Goal: Task Accomplishment & Management: Manage account settings

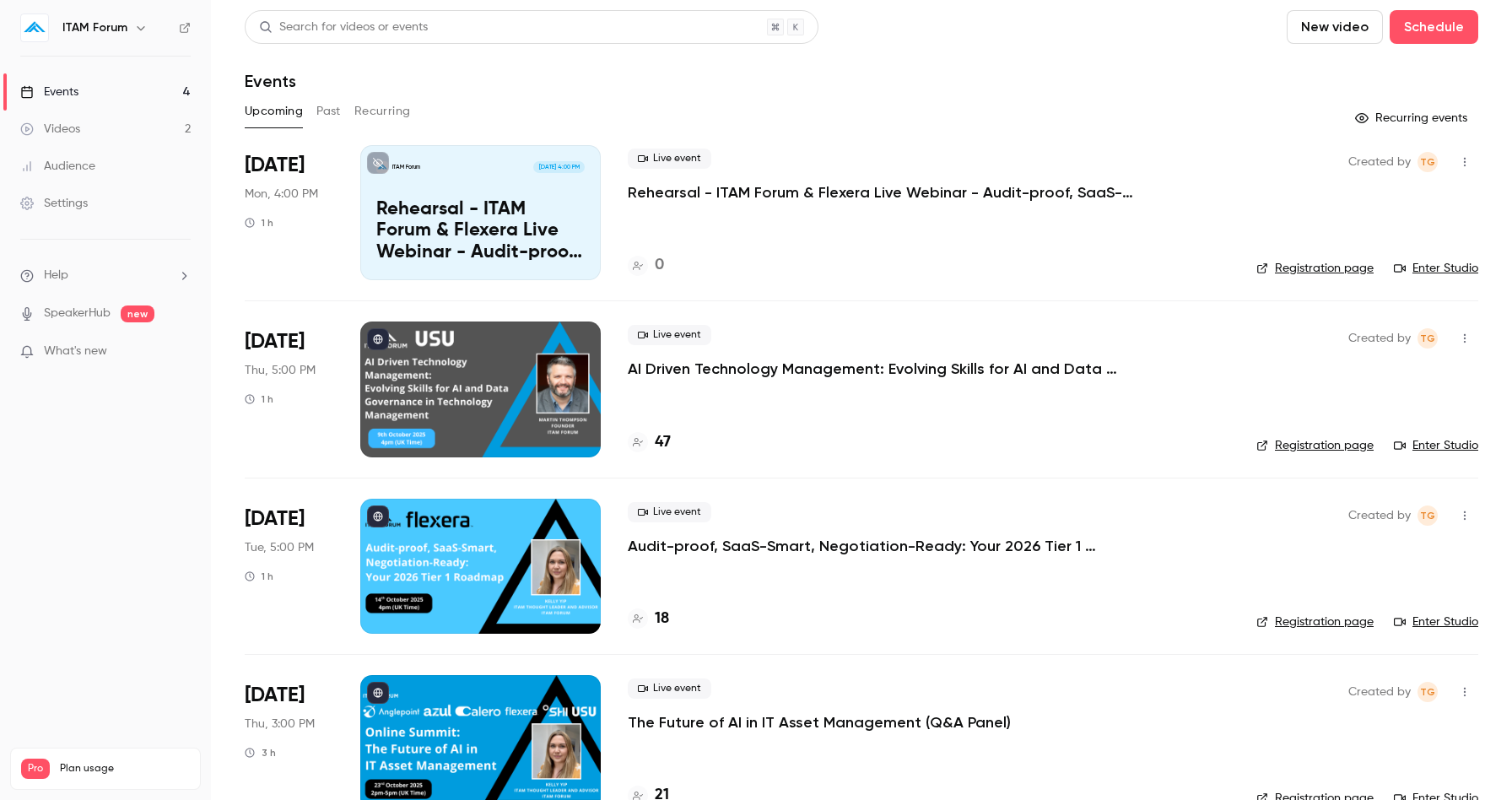
click at [1466, 164] on icon "button" at bounding box center [1465, 162] width 14 height 12
click at [1049, 195] on div at bounding box center [756, 400] width 1512 height 800
click at [977, 193] on p "Rehearsal - ITAM Forum & Flexera Live Webinar - Audit-proof, SaaS-Smart, Negoti…" at bounding box center [881, 192] width 506 height 21
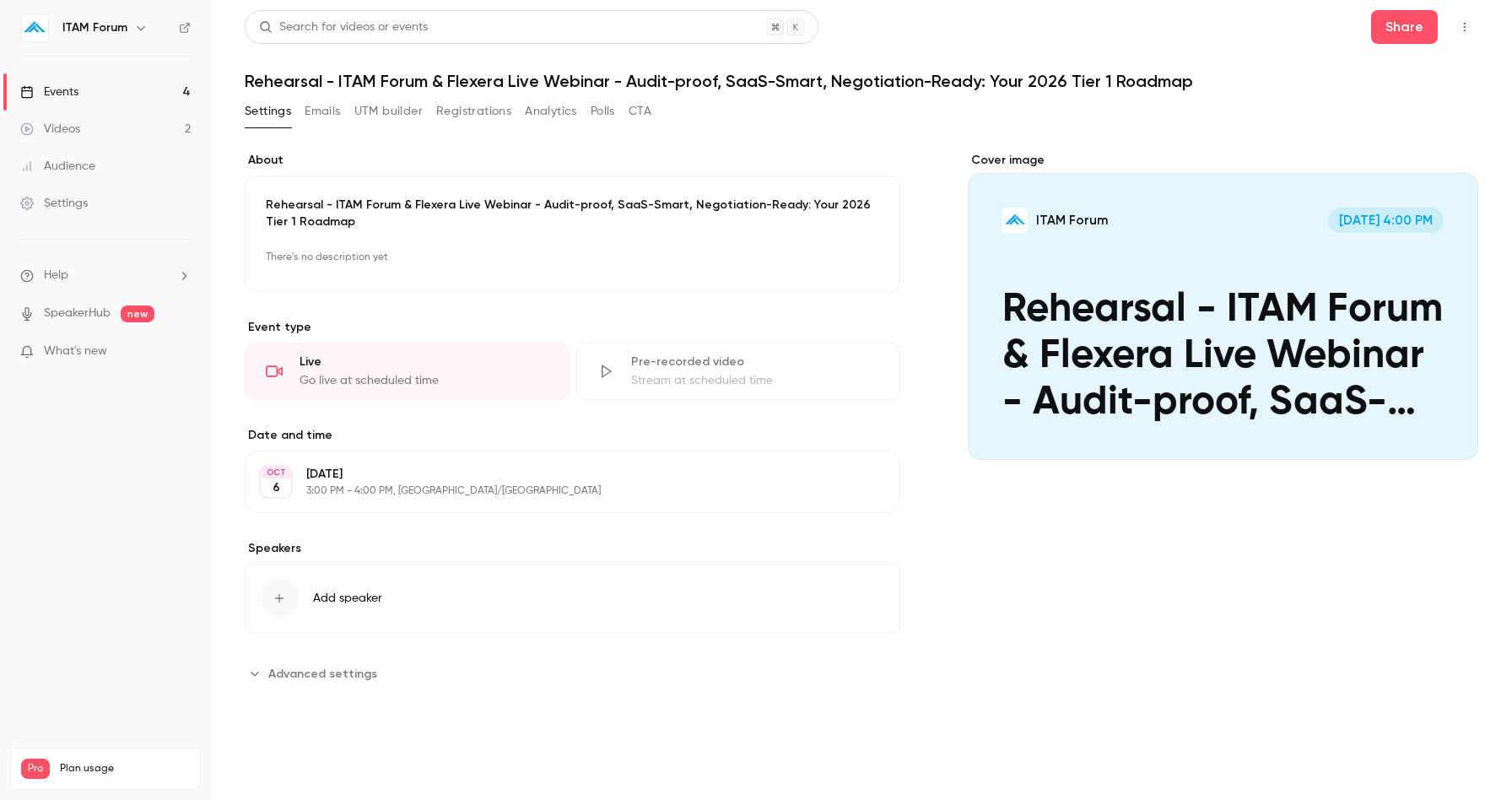
click at [855, 470] on button "Edit" at bounding box center [856, 482] width 62 height 27
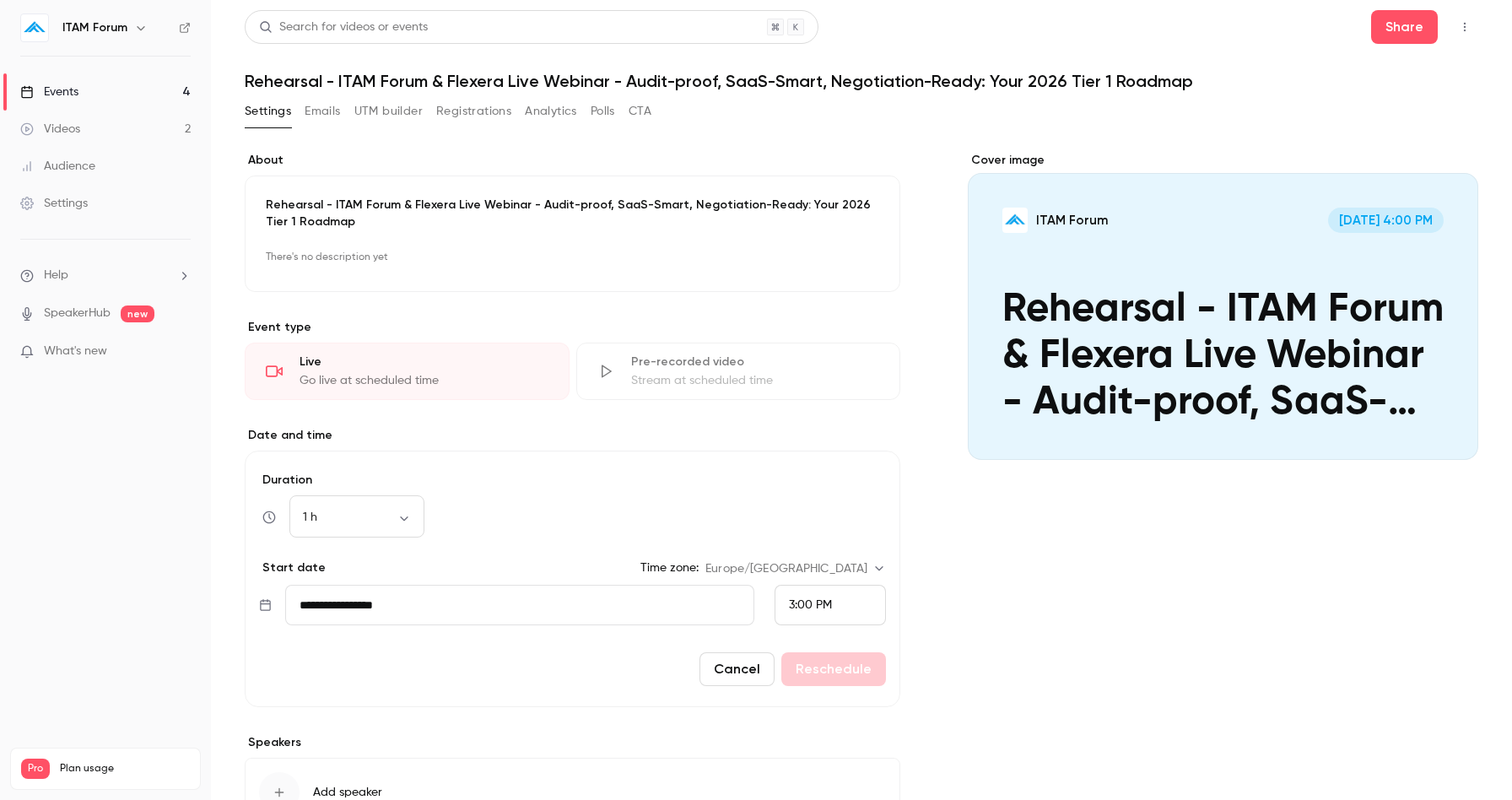
scroll to position [131, 0]
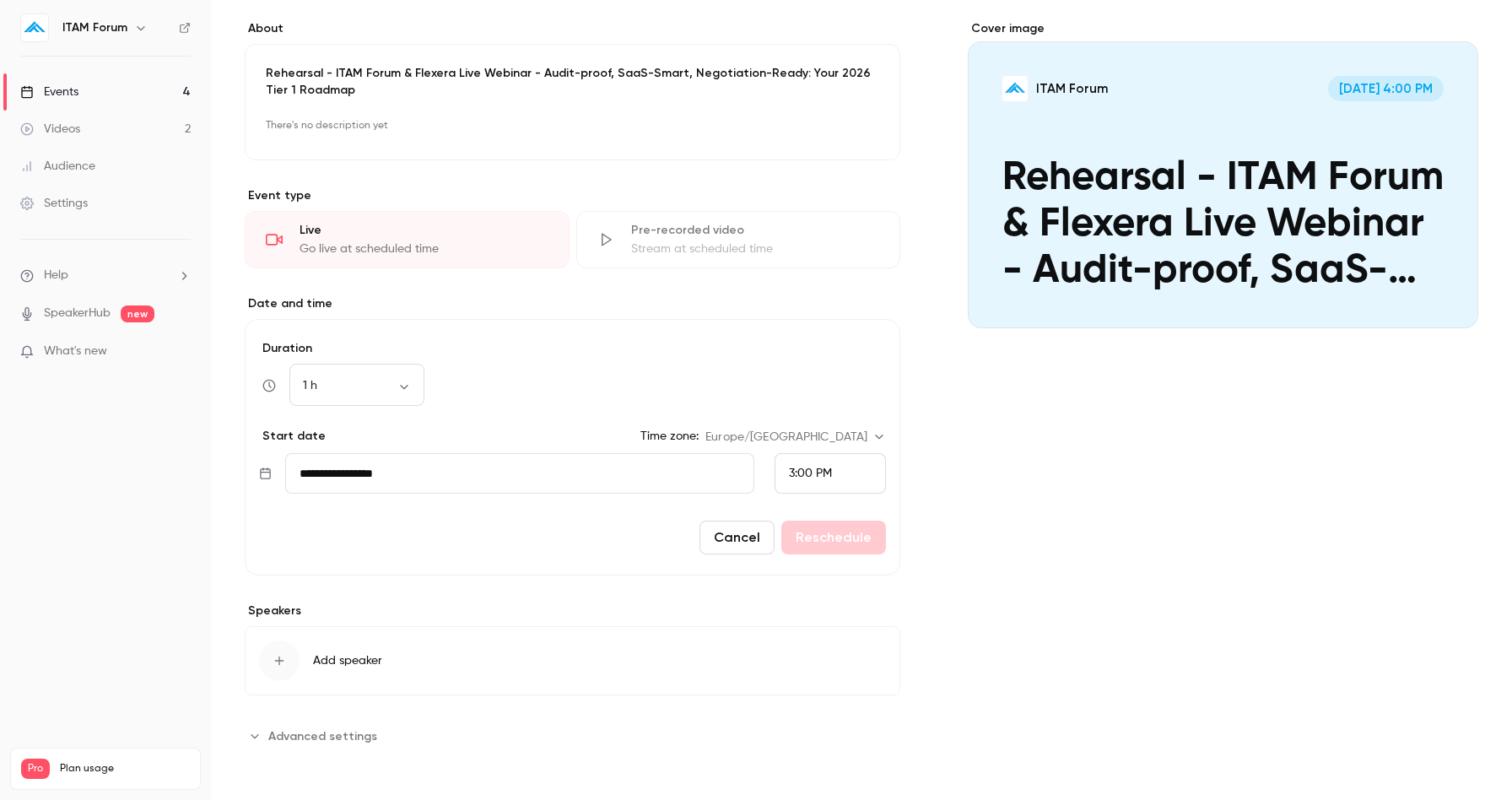
click at [736, 539] on button "Cancel" at bounding box center [737, 537] width 76 height 33
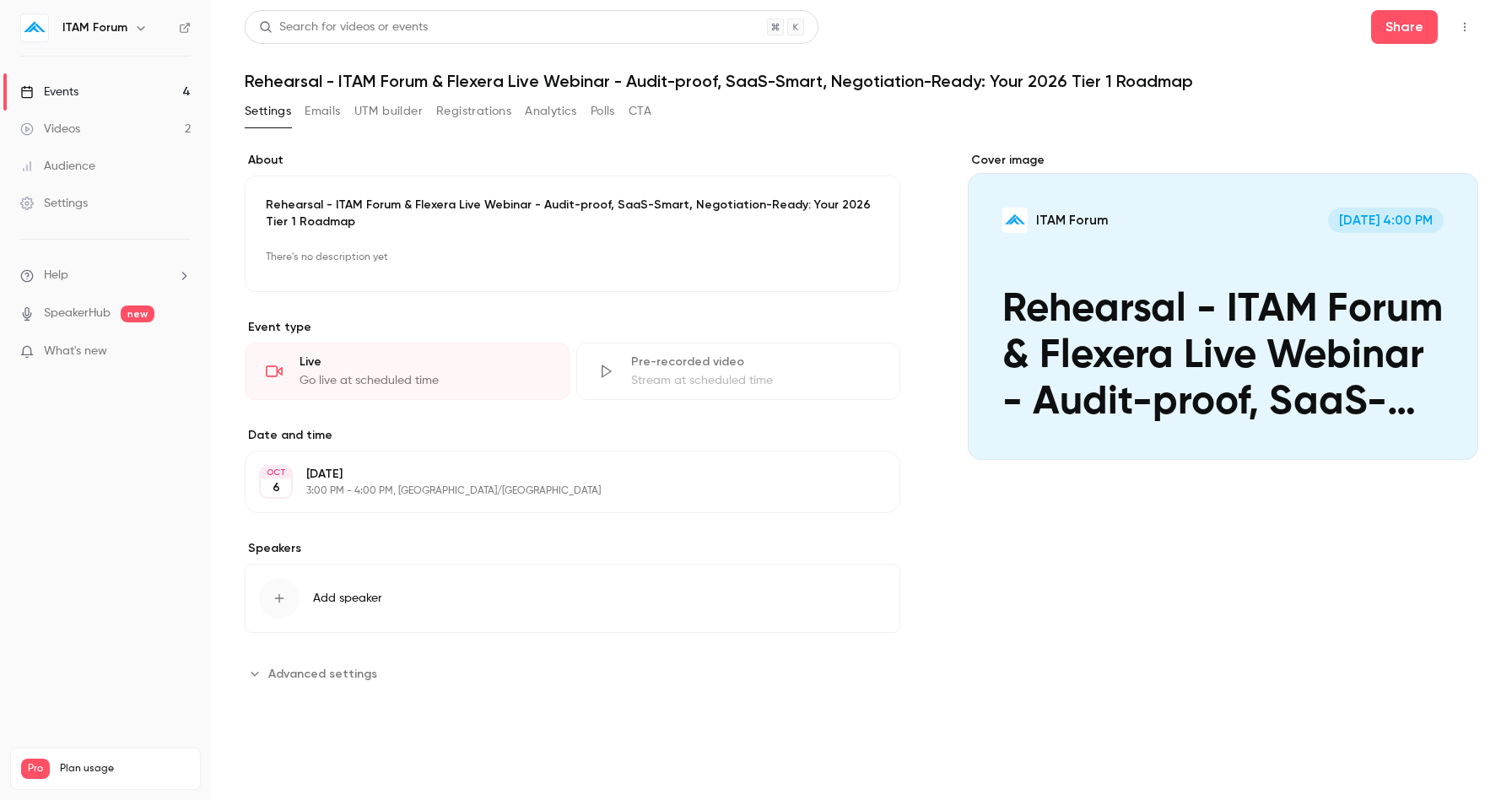
scroll to position [0, 0]
click at [106, 94] on link "Events 4" at bounding box center [106, 92] width 211 height 37
